Goal: Find contact information: Find contact information

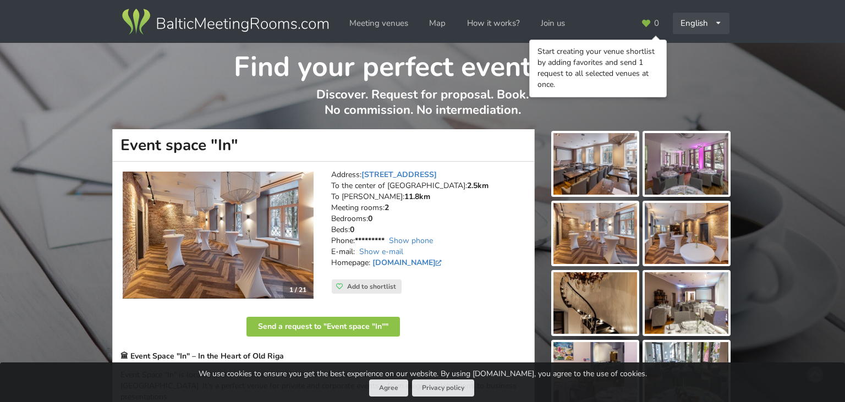
click at [718, 23] on icon at bounding box center [717, 23] width 7 height 7
click at [705, 41] on link "Русский" at bounding box center [702, 47] width 56 height 21
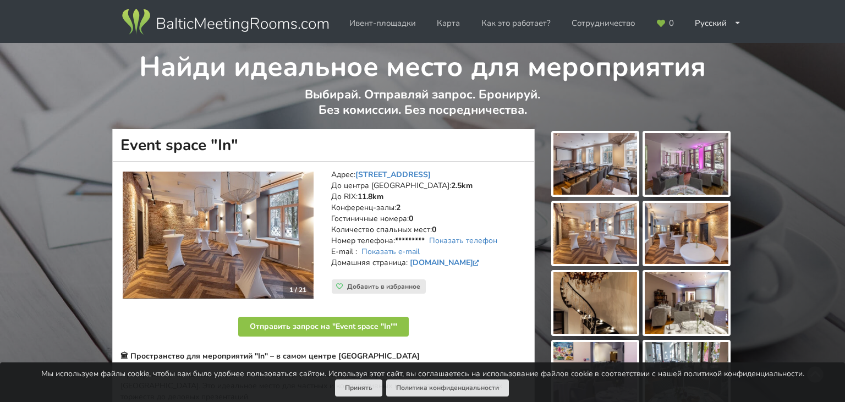
click at [595, 153] on img at bounding box center [595, 164] width 84 height 62
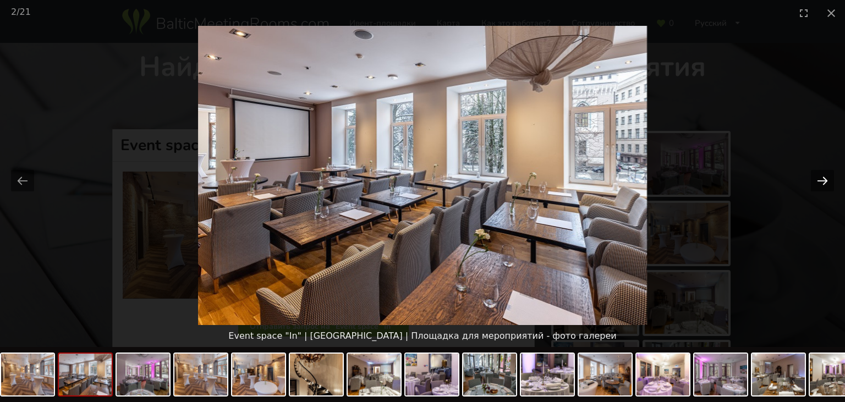
click at [823, 183] on button "Next slide" at bounding box center [822, 180] width 23 height 21
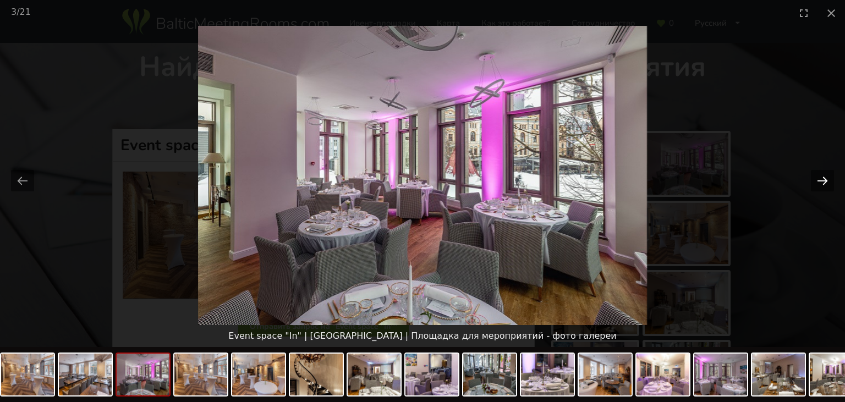
click at [823, 183] on button "Next slide" at bounding box center [822, 180] width 23 height 21
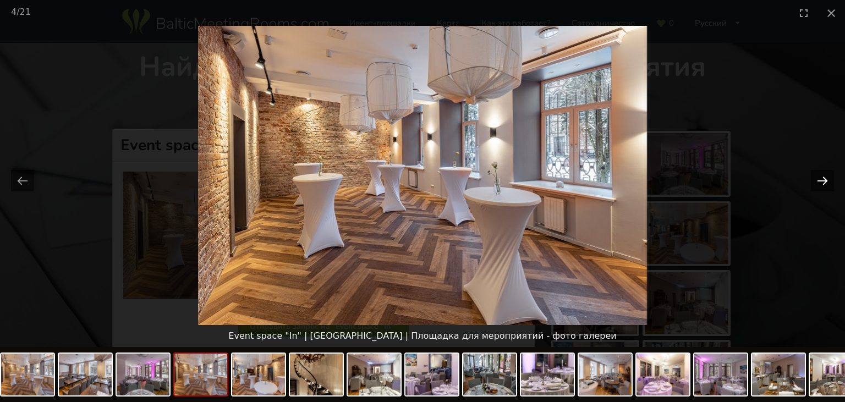
click at [823, 183] on button "Next slide" at bounding box center [822, 180] width 23 height 21
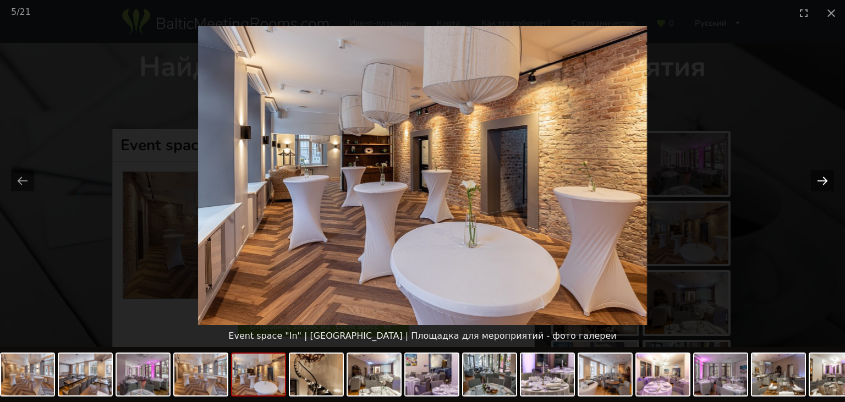
click at [823, 183] on button "Next slide" at bounding box center [822, 180] width 23 height 21
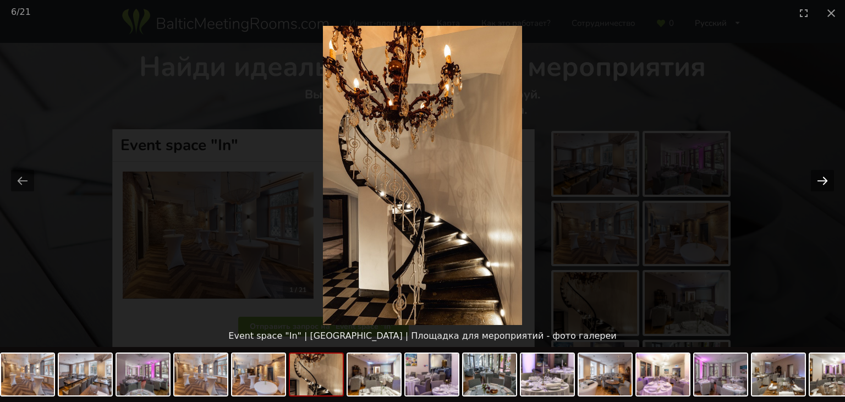
click at [823, 183] on button "Next slide" at bounding box center [822, 180] width 23 height 21
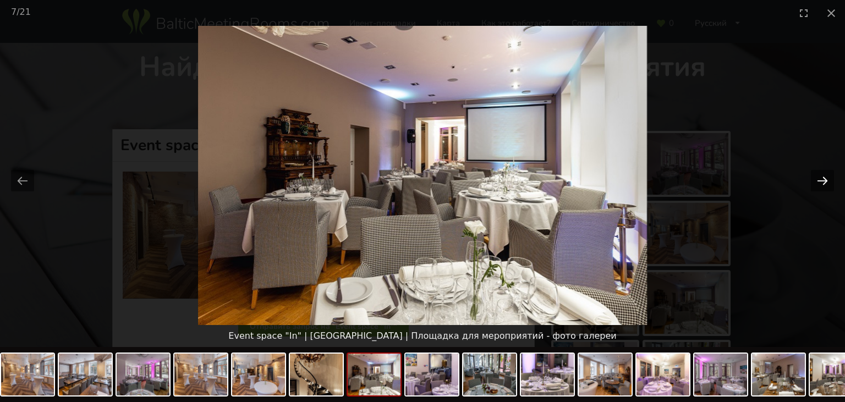
click at [823, 183] on button "Next slide" at bounding box center [822, 180] width 23 height 21
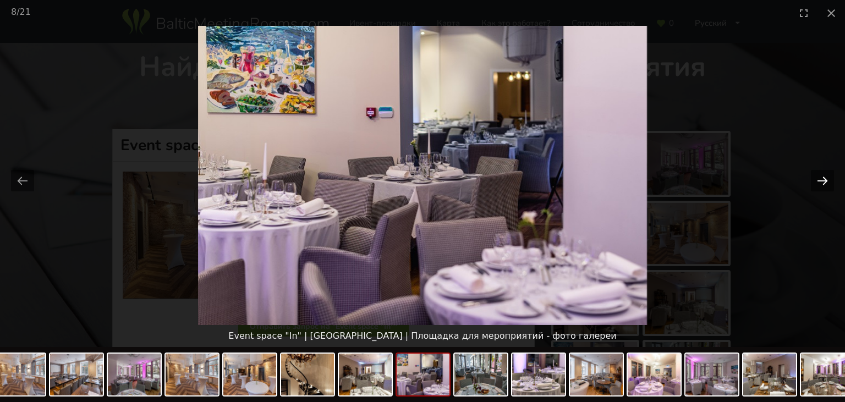
click at [823, 183] on button "Next slide" at bounding box center [822, 180] width 23 height 21
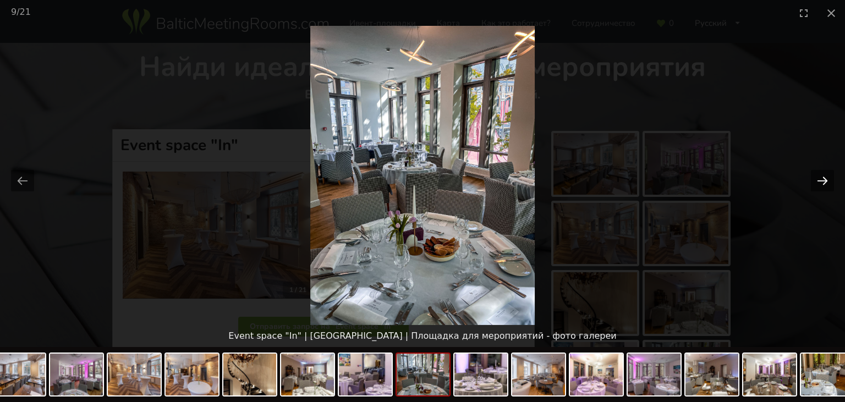
click at [823, 183] on button "Next slide" at bounding box center [822, 180] width 23 height 21
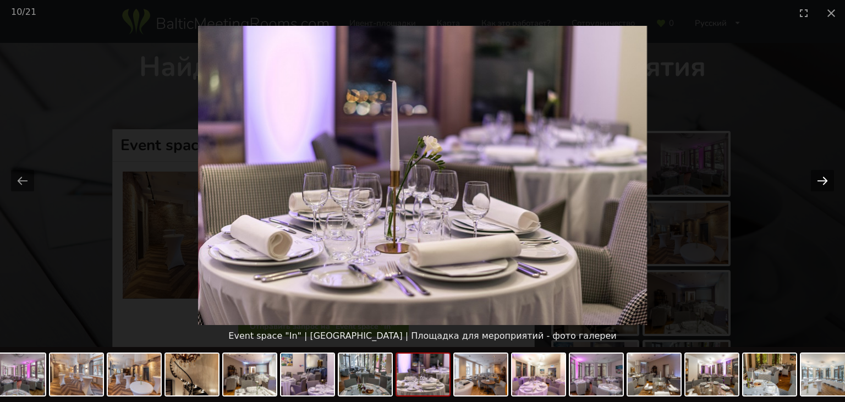
click at [823, 183] on button "Next slide" at bounding box center [822, 180] width 23 height 21
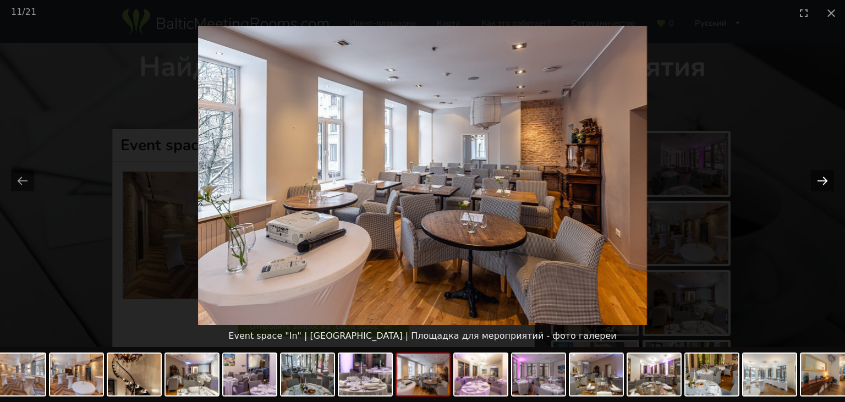
click at [823, 183] on button "Next slide" at bounding box center [822, 180] width 23 height 21
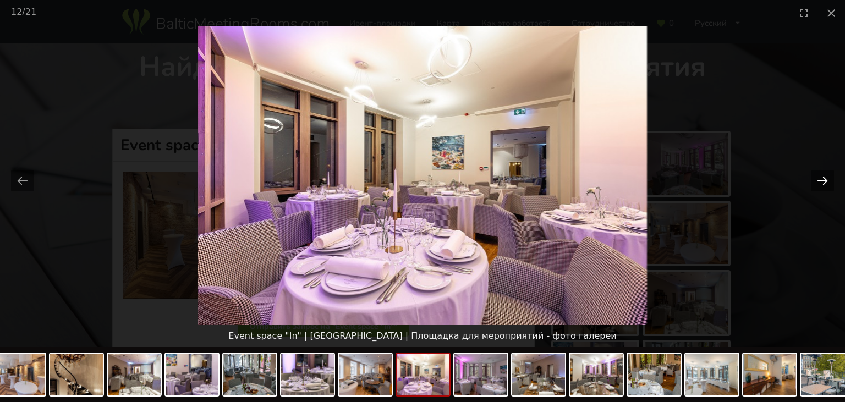
click at [823, 183] on button "Next slide" at bounding box center [822, 180] width 23 height 21
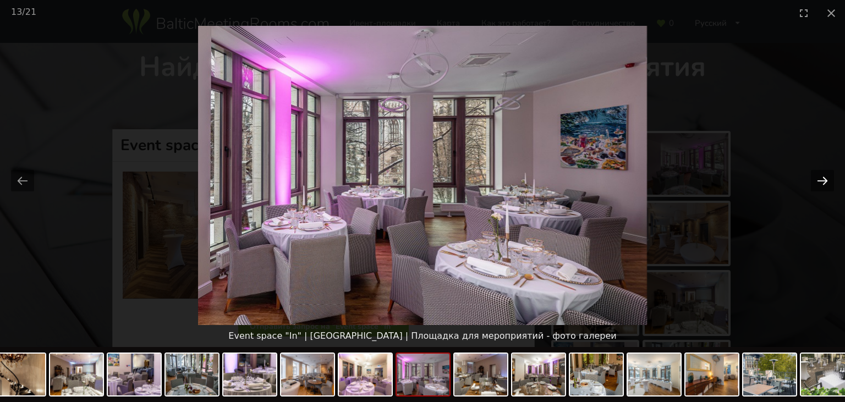
click at [820, 180] on button "Next slide" at bounding box center [822, 180] width 23 height 21
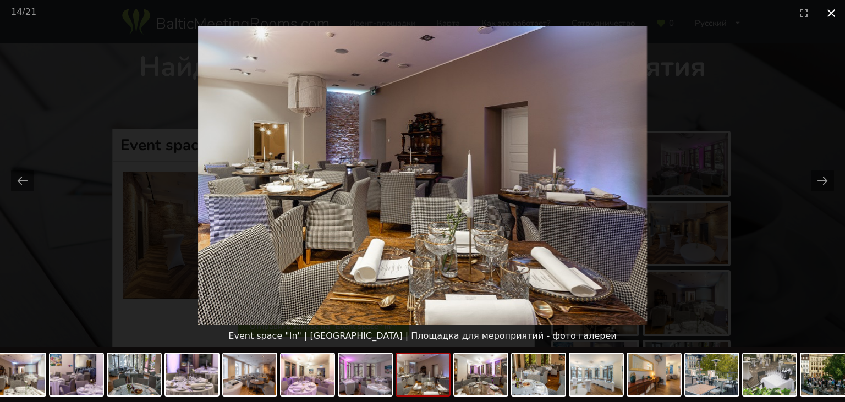
click at [831, 16] on button "Close gallery" at bounding box center [830, 13] width 27 height 26
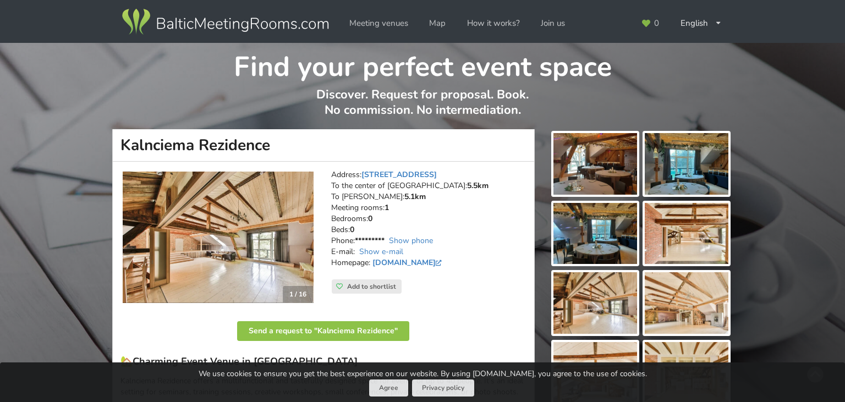
click at [604, 152] on img at bounding box center [595, 164] width 84 height 62
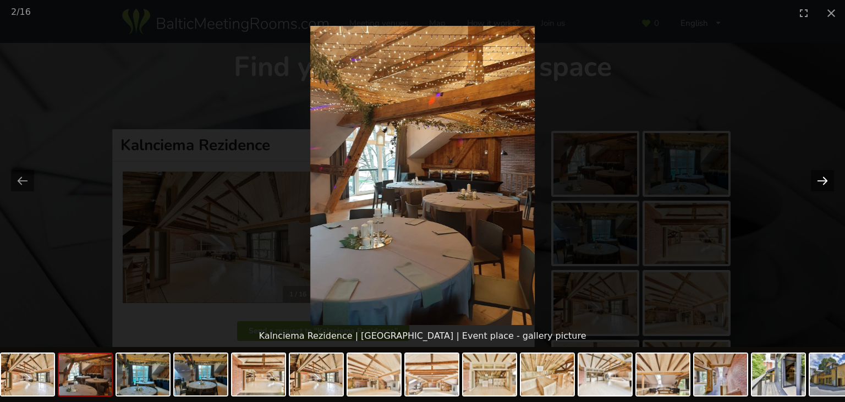
click at [822, 181] on button "Next slide" at bounding box center [822, 180] width 23 height 21
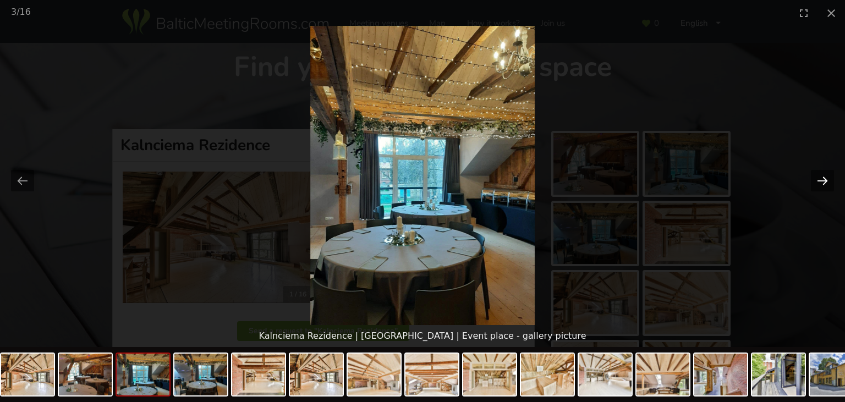
click at [822, 181] on button "Next slide" at bounding box center [822, 180] width 23 height 21
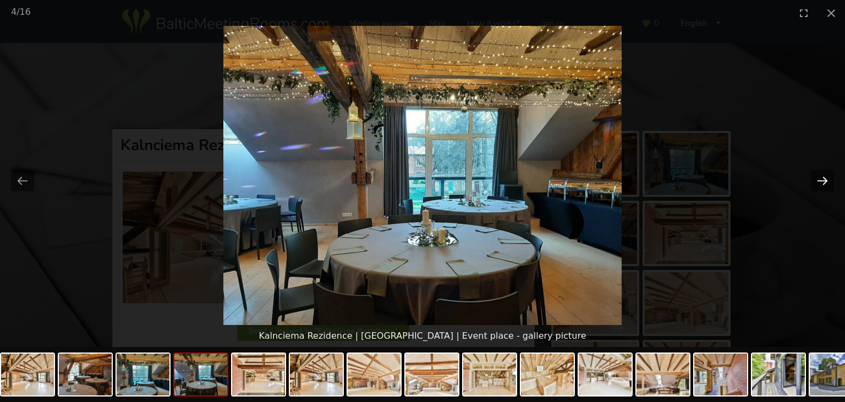
click at [822, 181] on button "Next slide" at bounding box center [822, 180] width 23 height 21
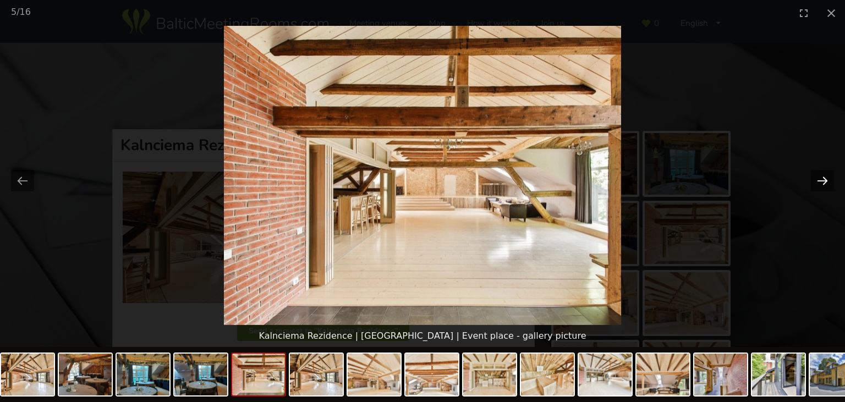
click at [822, 181] on button "Next slide" at bounding box center [822, 180] width 23 height 21
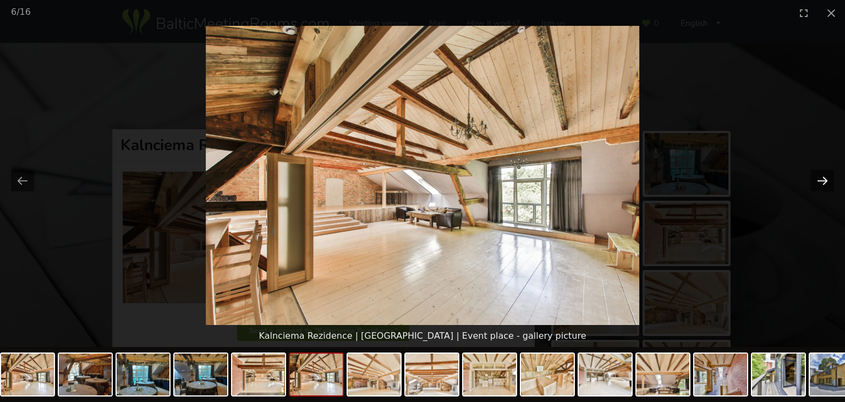
click at [822, 181] on button "Next slide" at bounding box center [822, 180] width 23 height 21
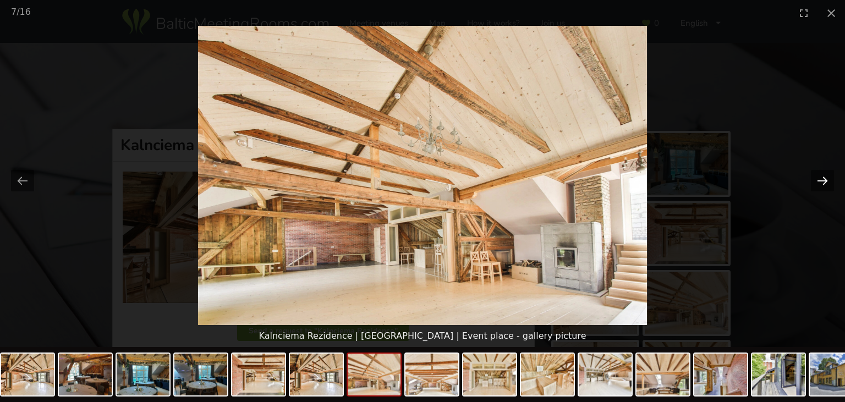
click at [822, 181] on button "Next slide" at bounding box center [822, 180] width 23 height 21
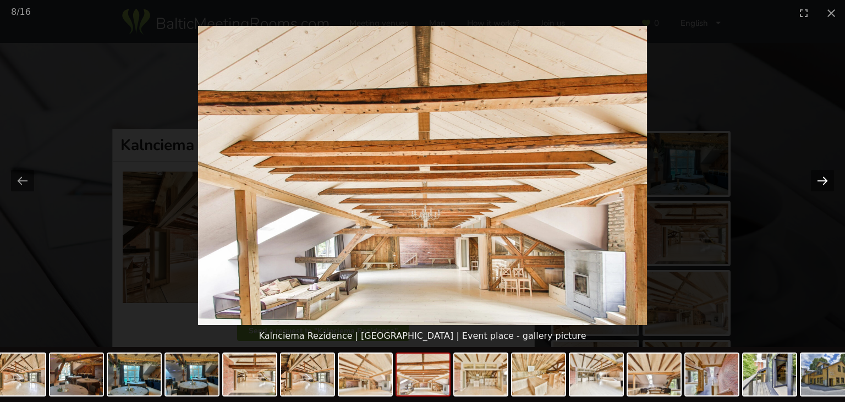
click at [822, 181] on button "Next slide" at bounding box center [822, 180] width 23 height 21
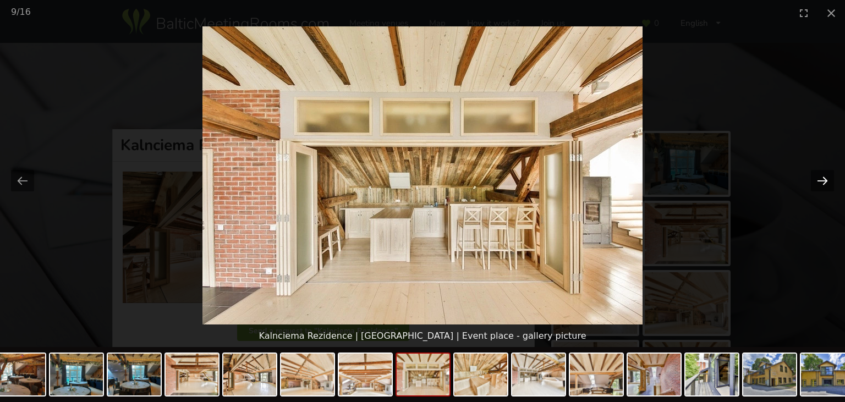
click at [822, 181] on button "Next slide" at bounding box center [822, 180] width 23 height 21
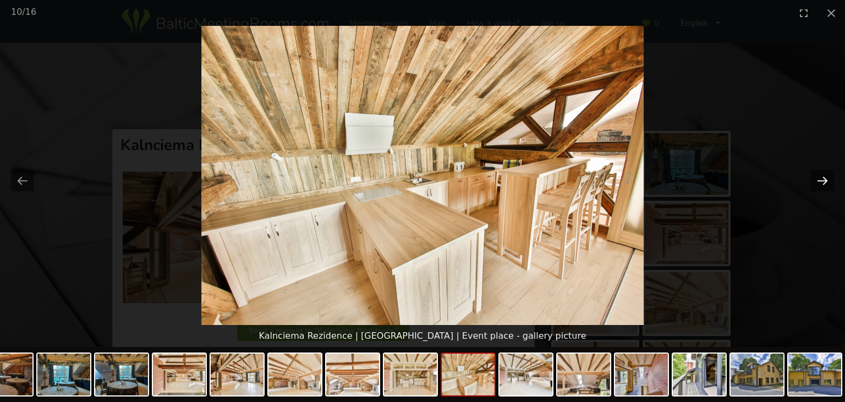
click at [822, 181] on button "Next slide" at bounding box center [822, 180] width 23 height 21
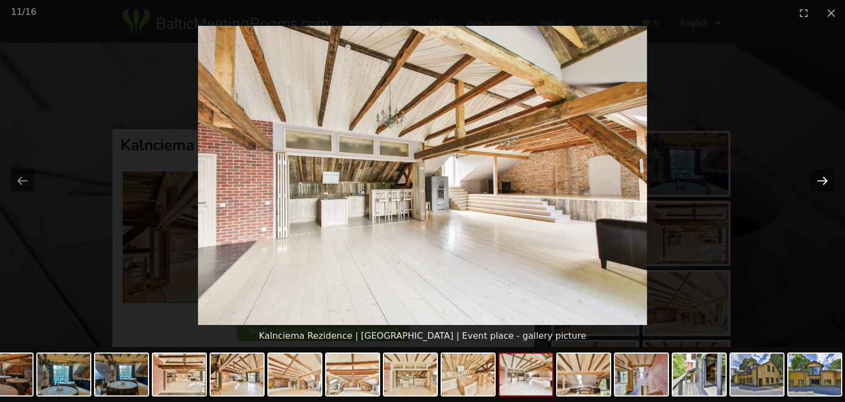
click at [822, 181] on button "Next slide" at bounding box center [822, 180] width 23 height 21
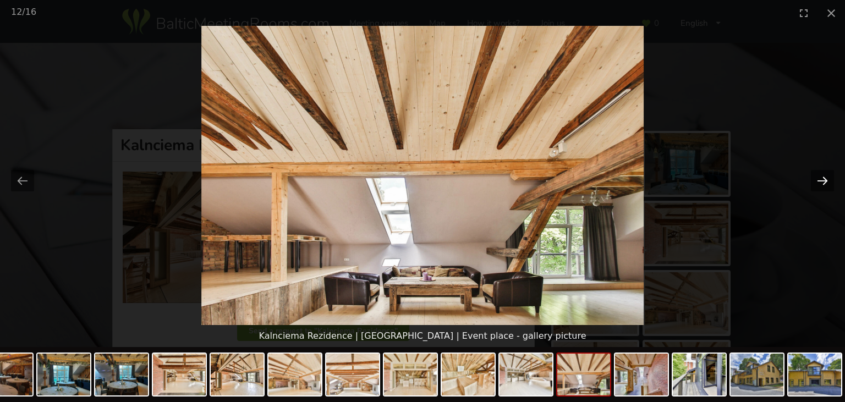
click at [822, 181] on button "Next slide" at bounding box center [822, 180] width 23 height 21
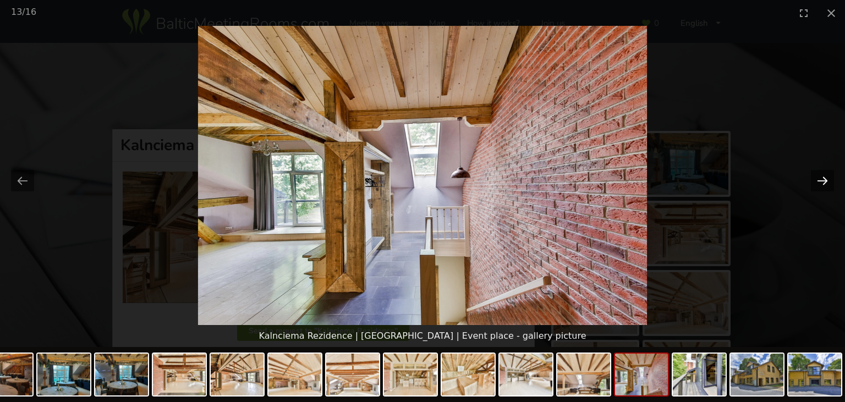
click at [822, 181] on button "Next slide" at bounding box center [822, 180] width 23 height 21
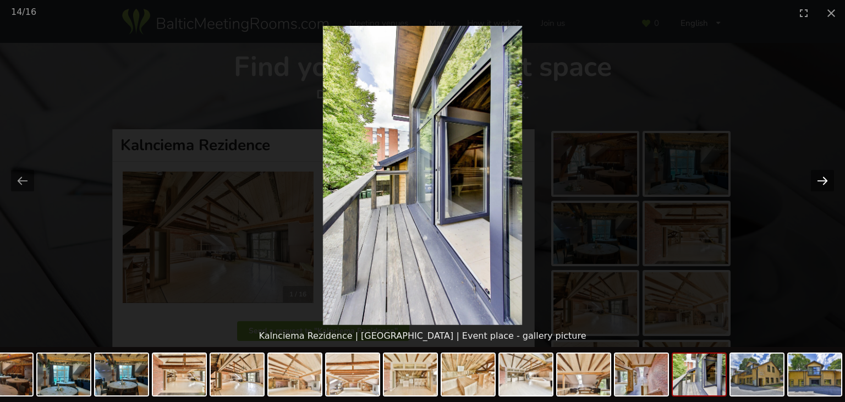
click at [822, 181] on button "Next slide" at bounding box center [822, 180] width 23 height 21
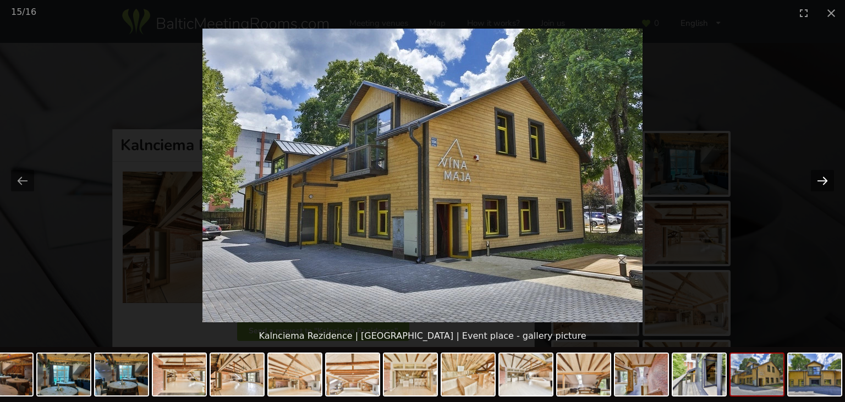
click at [822, 181] on button "Next slide" at bounding box center [822, 180] width 23 height 21
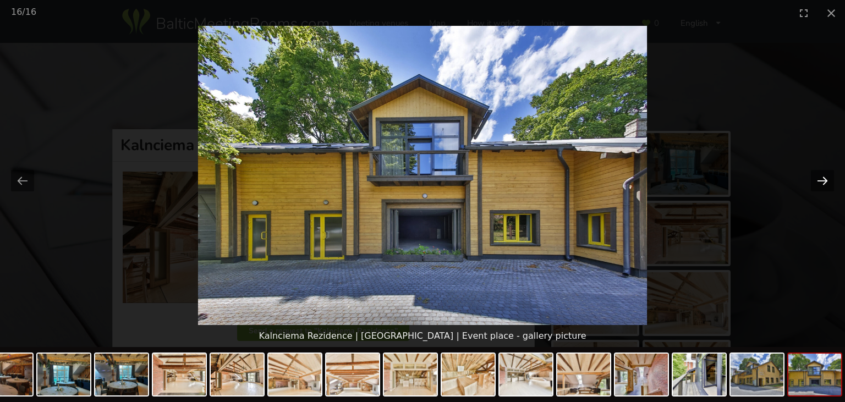
click at [824, 184] on button "Next slide" at bounding box center [822, 180] width 23 height 21
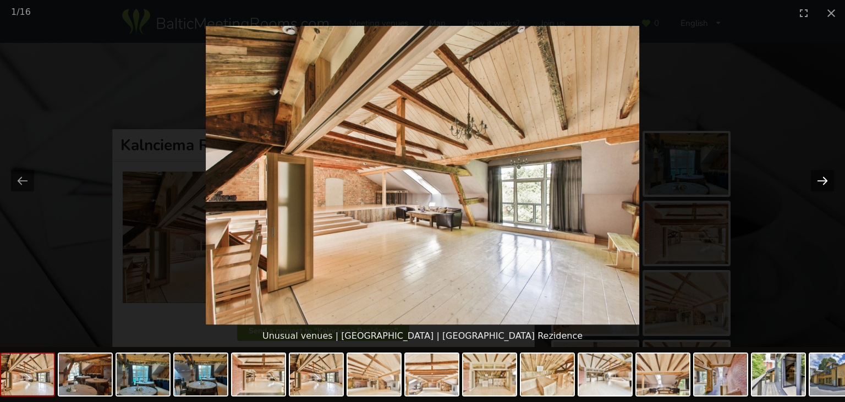
click at [824, 184] on button "Next slide" at bounding box center [822, 180] width 23 height 21
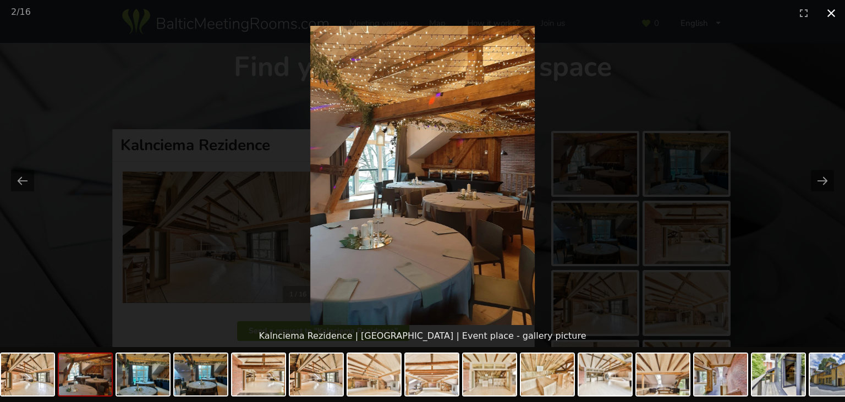
click at [833, 16] on button "Close gallery" at bounding box center [830, 13] width 27 height 26
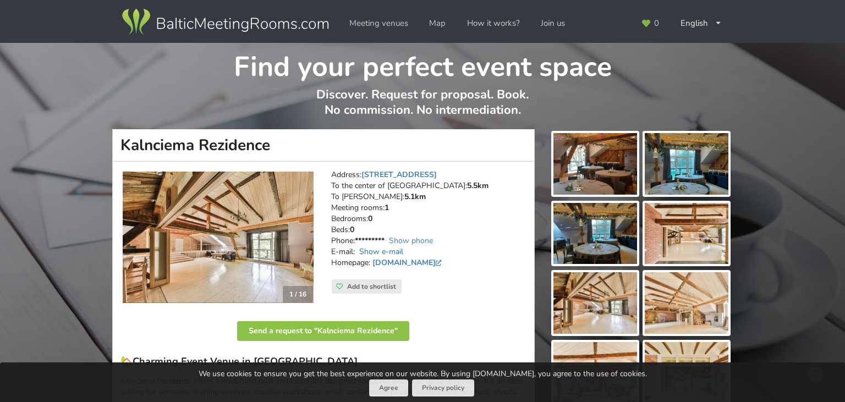
click at [395, 250] on link "Show e-mail" at bounding box center [381, 251] width 44 height 10
drag, startPoint x: 482, startPoint y: 251, endPoint x: 361, endPoint y: 250, distance: 121.0
click at [359, 250] on address "Address: Kalnciema iela 104, Riga To the center of Riga: 5.5km To RIX: 5.1km Me…" at bounding box center [428, 224] width 195 height 110
copy address "kalnciemarezidence@gmail.com"
drag, startPoint x: 263, startPoint y: 146, endPoint x: 122, endPoint y: 147, distance: 140.8
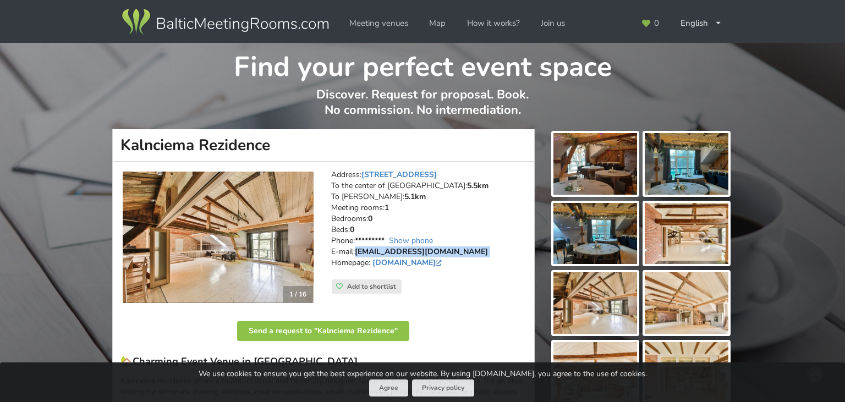
click at [122, 147] on h1 "Kalnciema Rezidence" at bounding box center [323, 145] width 422 height 32
copy h1 "Kalnciema Rezidence"
